Goal: Task Accomplishment & Management: Use online tool/utility

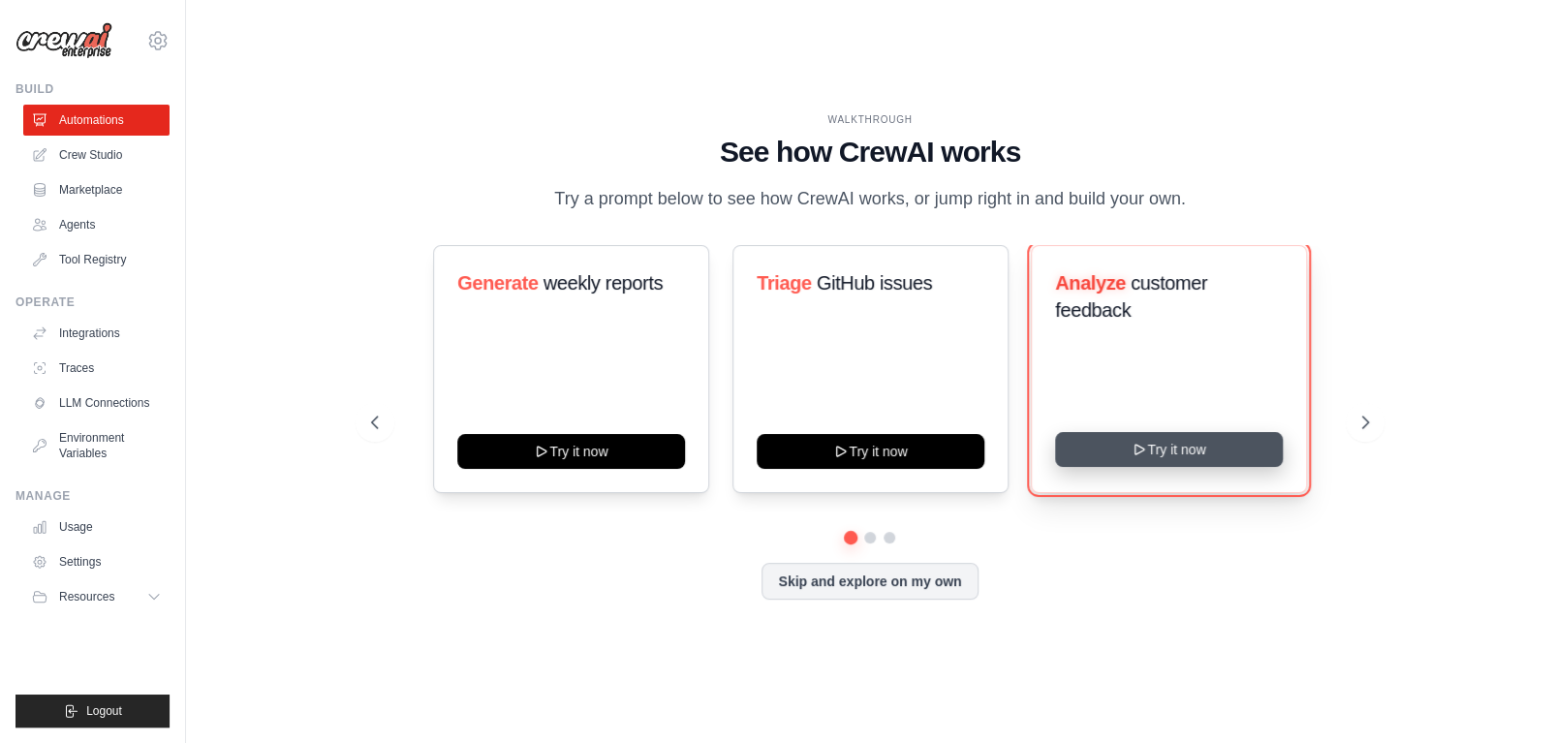
click at [1200, 462] on button "Try it now" at bounding box center [1169, 449] width 228 height 35
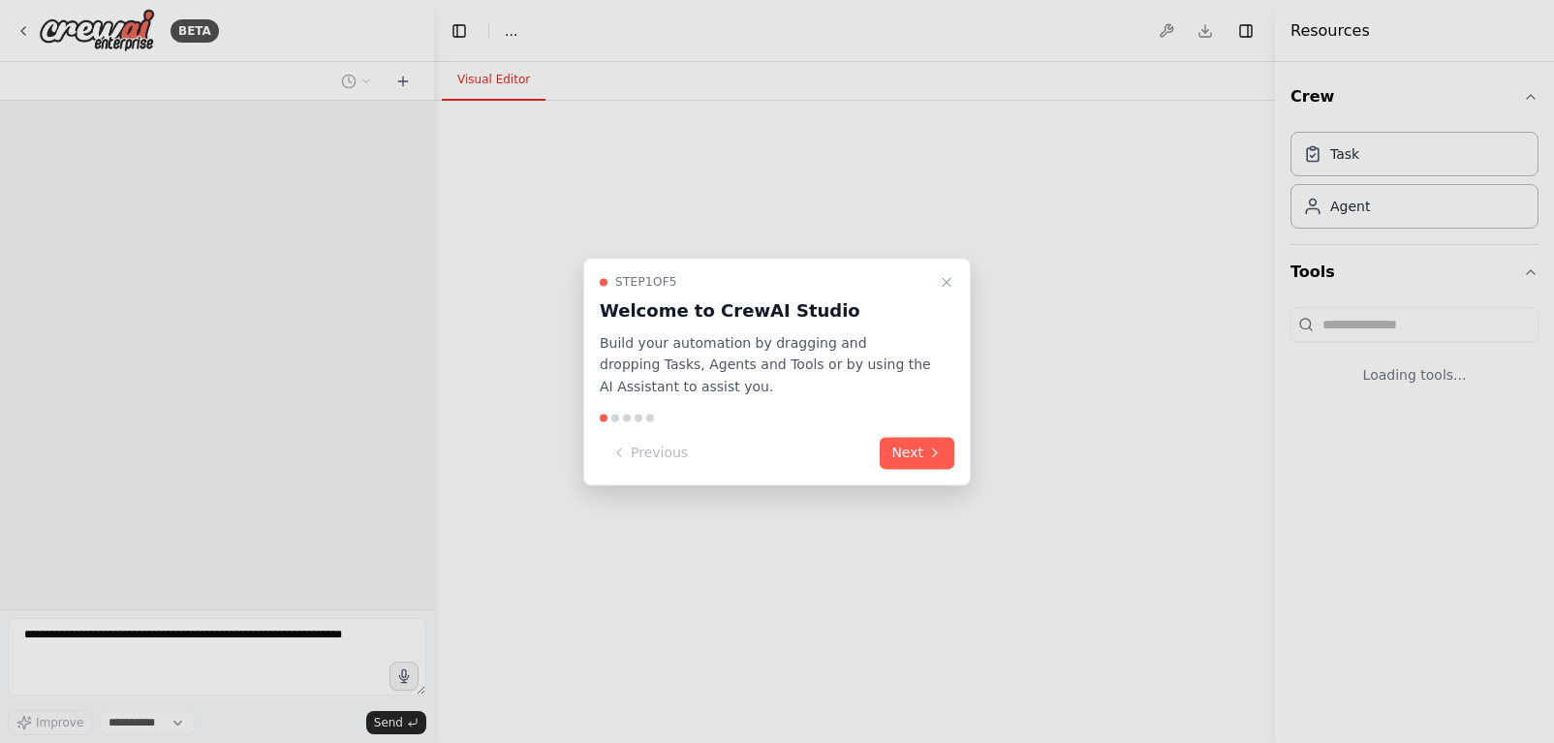
select select "****"
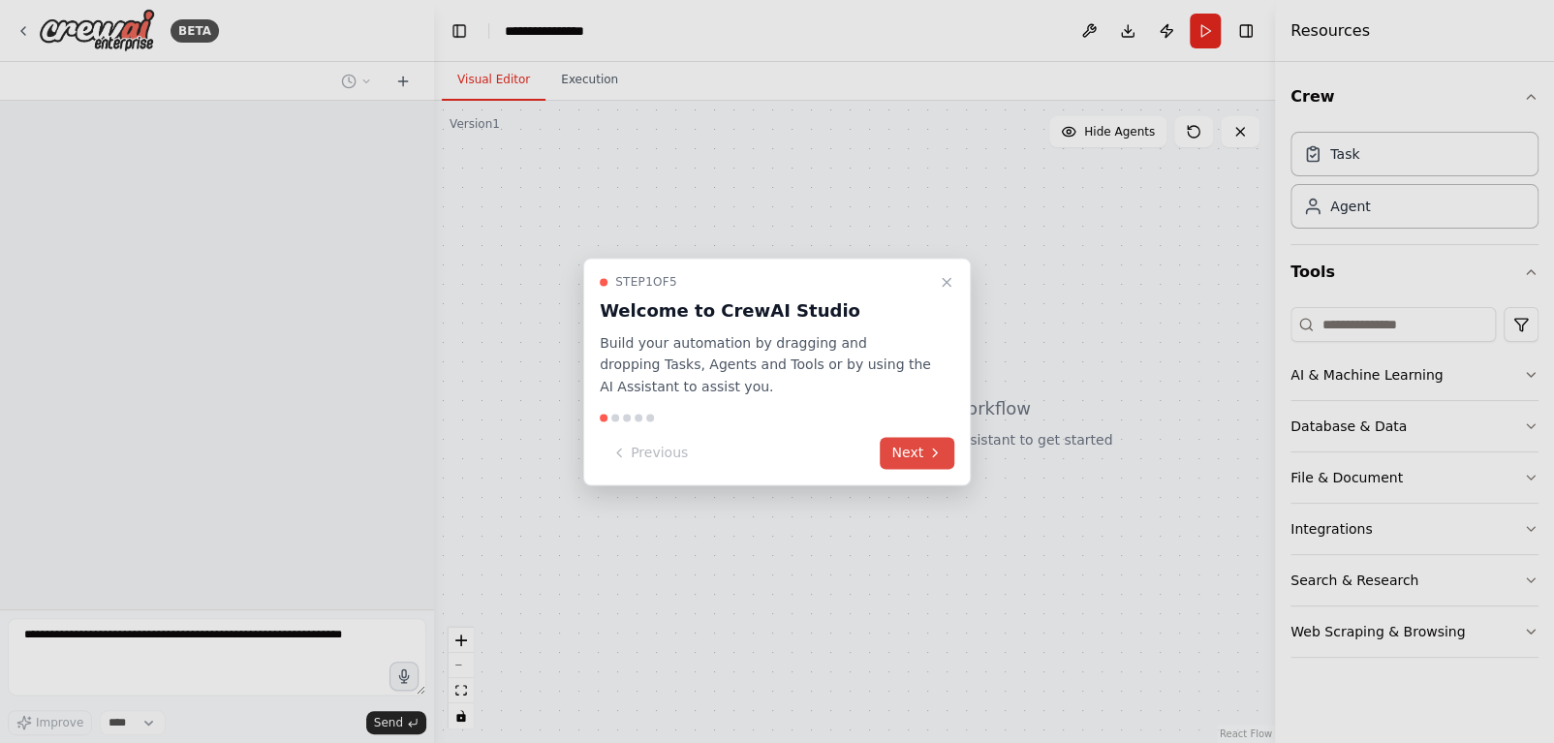
click at [940, 454] on icon at bounding box center [935, 454] width 16 height 16
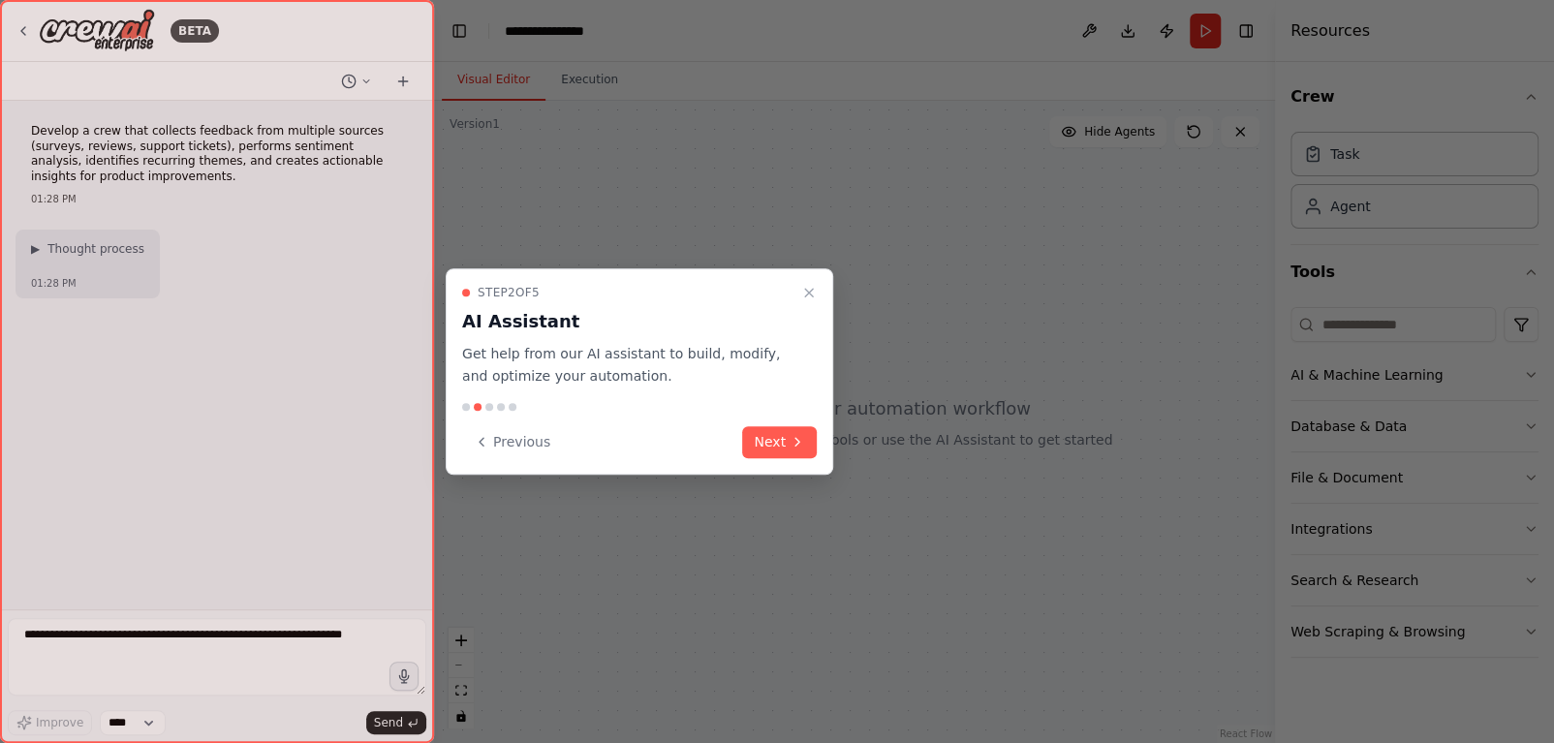
click at [737, 442] on div "Previous Next" at bounding box center [639, 442] width 355 height 32
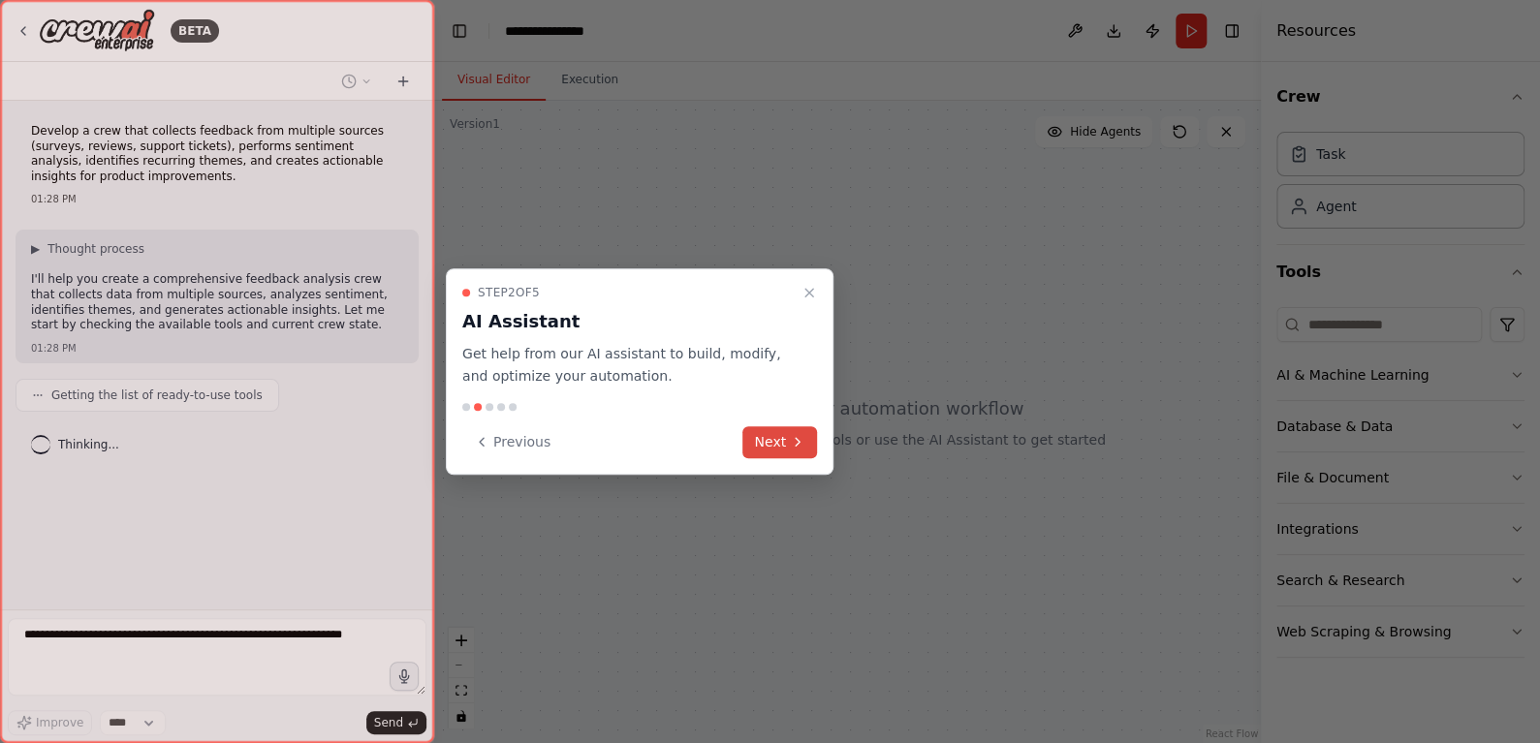
click at [779, 444] on button "Next" at bounding box center [779, 442] width 75 height 32
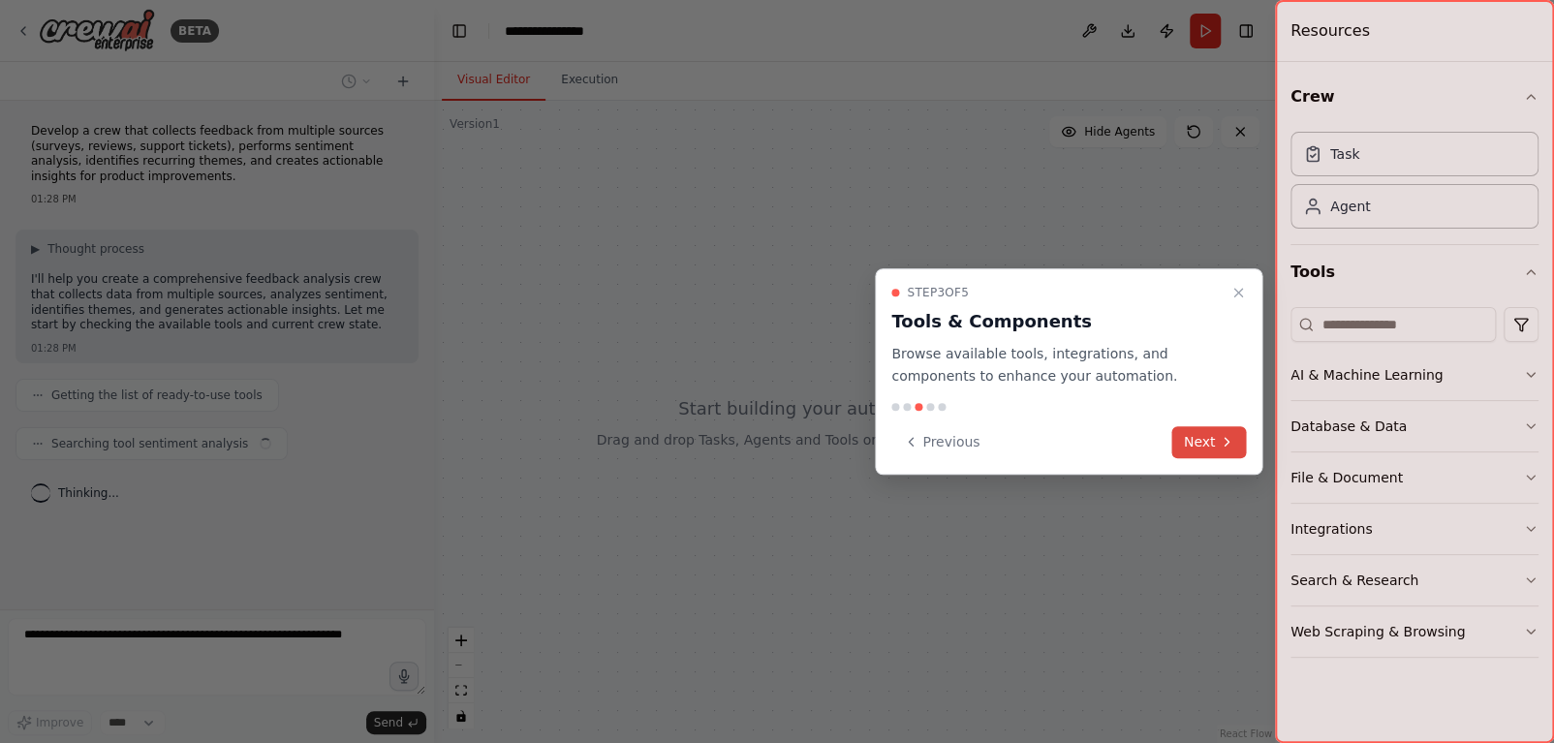
click at [1217, 431] on button "Next" at bounding box center [1210, 442] width 75 height 32
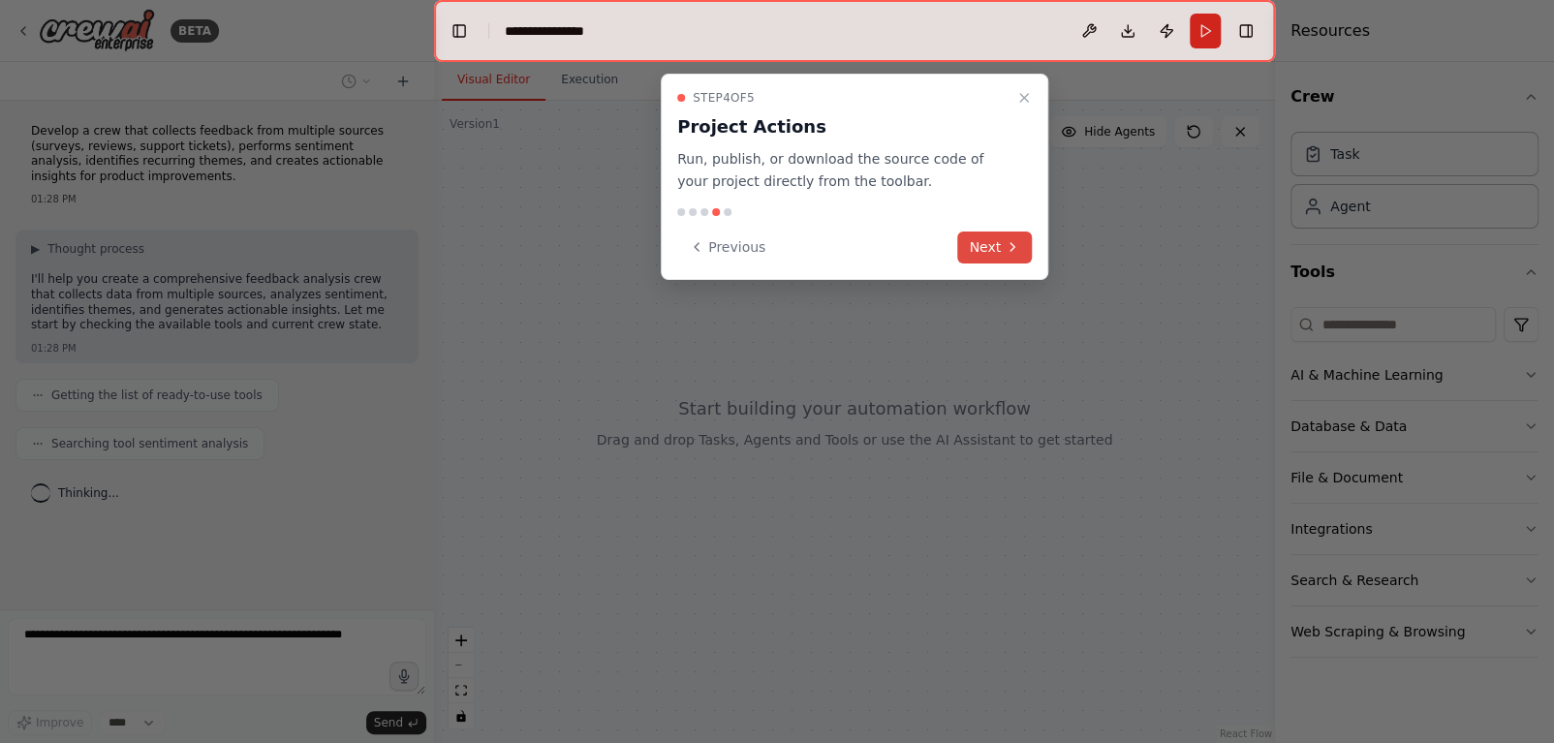
click at [992, 258] on button "Next" at bounding box center [994, 247] width 75 height 32
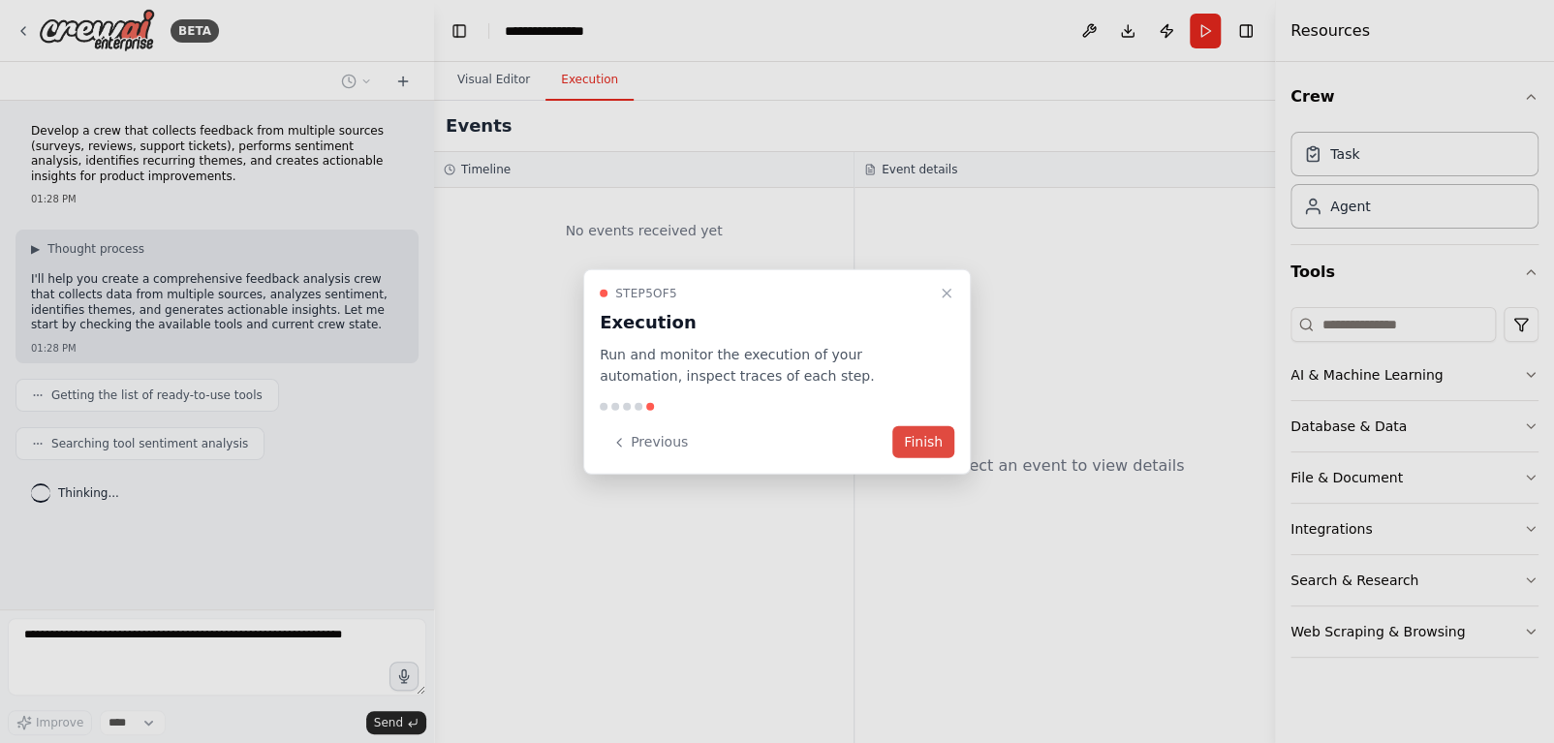
click at [928, 450] on button "Finish" at bounding box center [924, 442] width 62 height 32
